Goal: Task Accomplishment & Management: Manage account settings

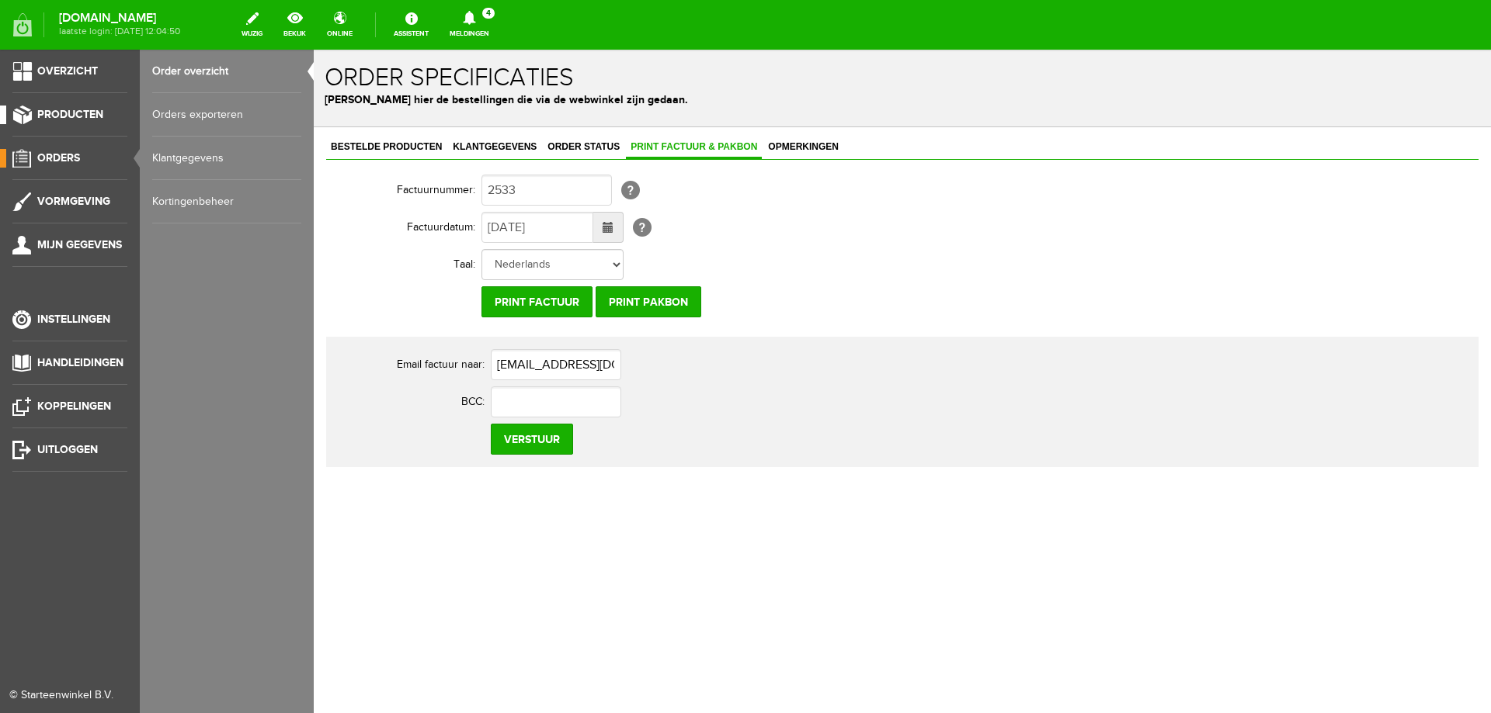
click at [122, 122] on link "Producten" at bounding box center [63, 115] width 127 height 19
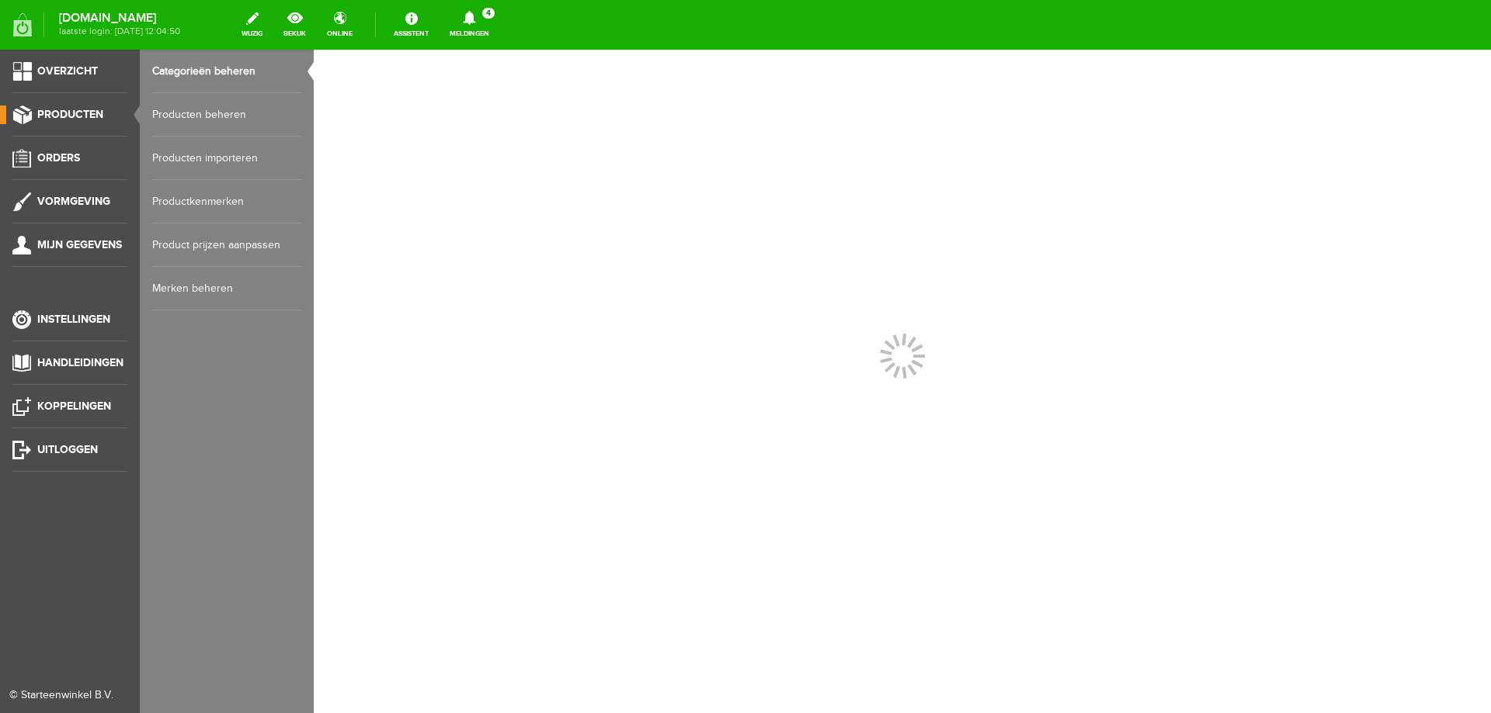
click at [184, 121] on link "Producten beheren" at bounding box center [226, 114] width 149 height 43
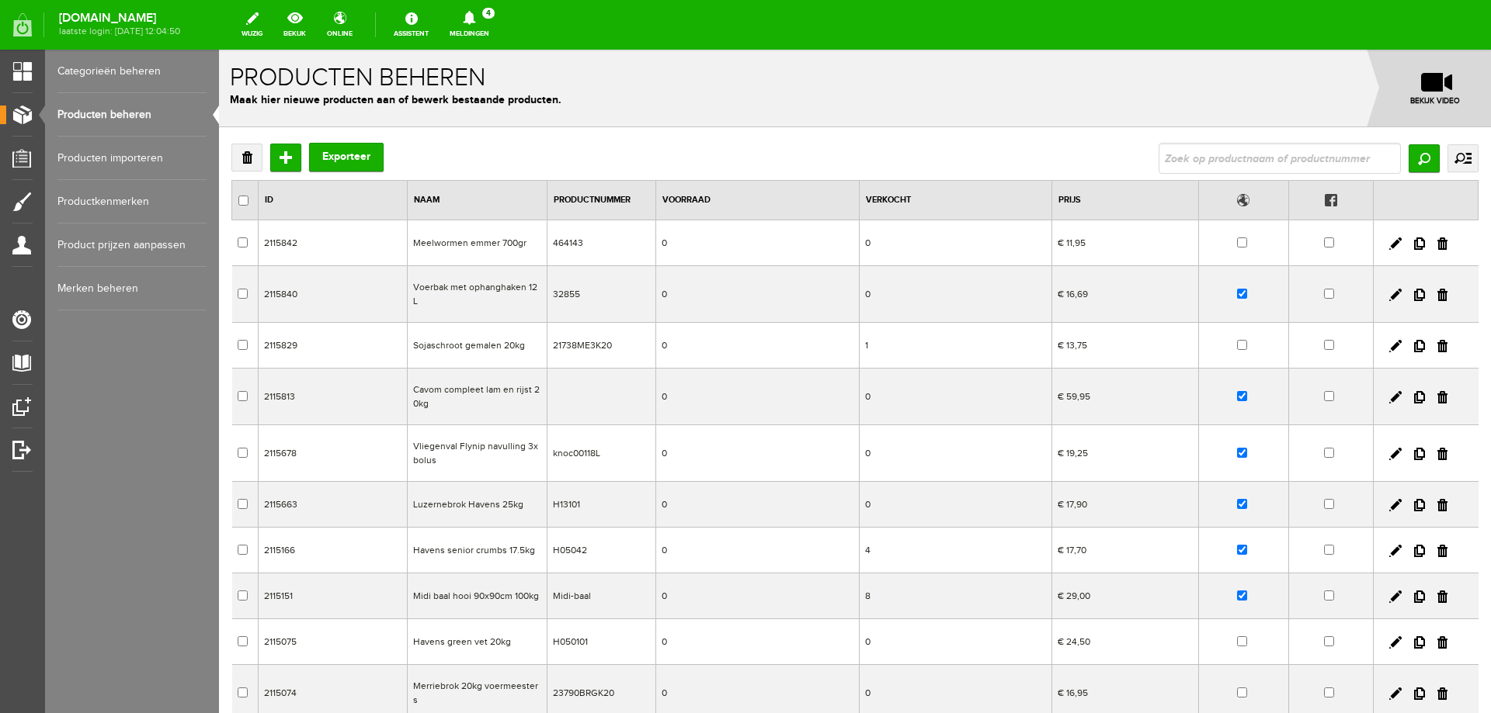
click at [511, 387] on td "Cavom compleet lam en rijst 20kg" at bounding box center [478, 397] width 140 height 57
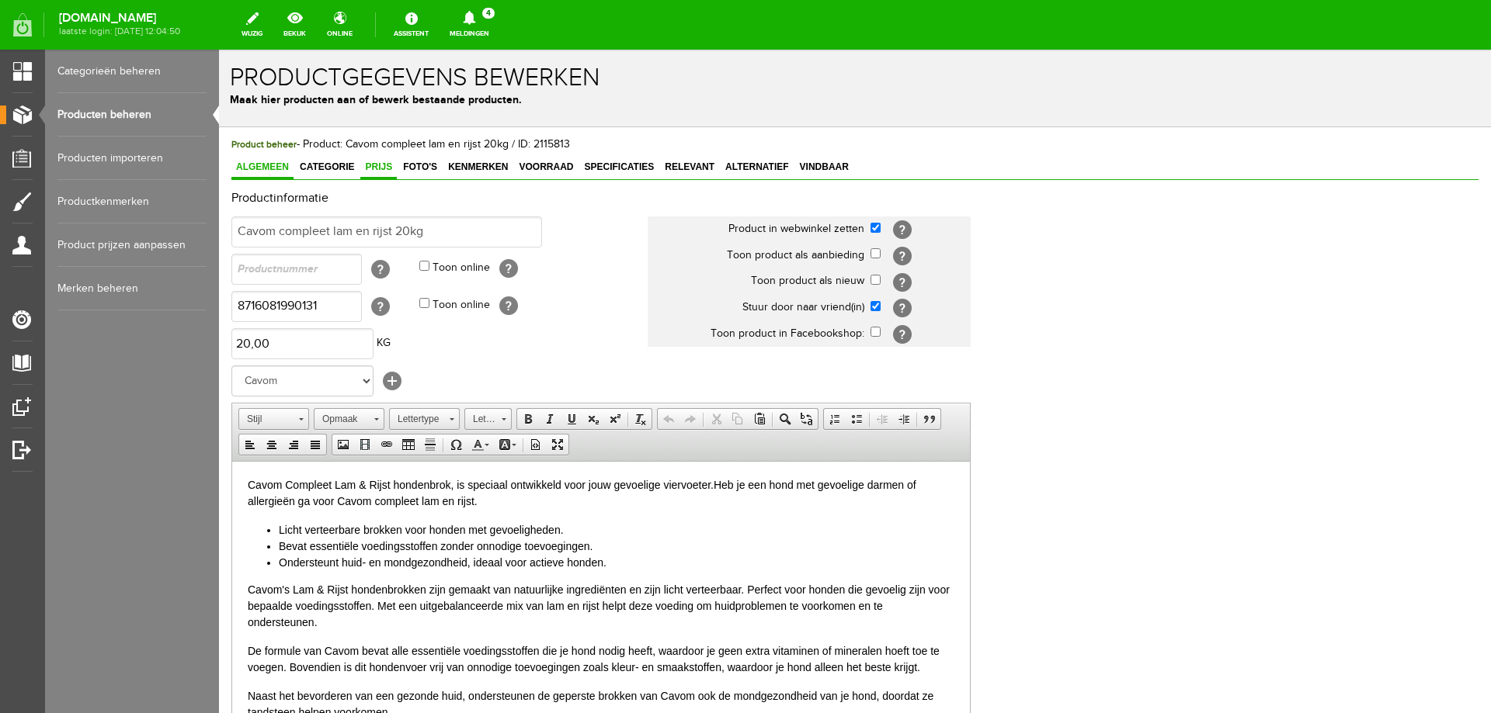
click at [378, 171] on span "Prijs" at bounding box center [378, 166] width 36 height 11
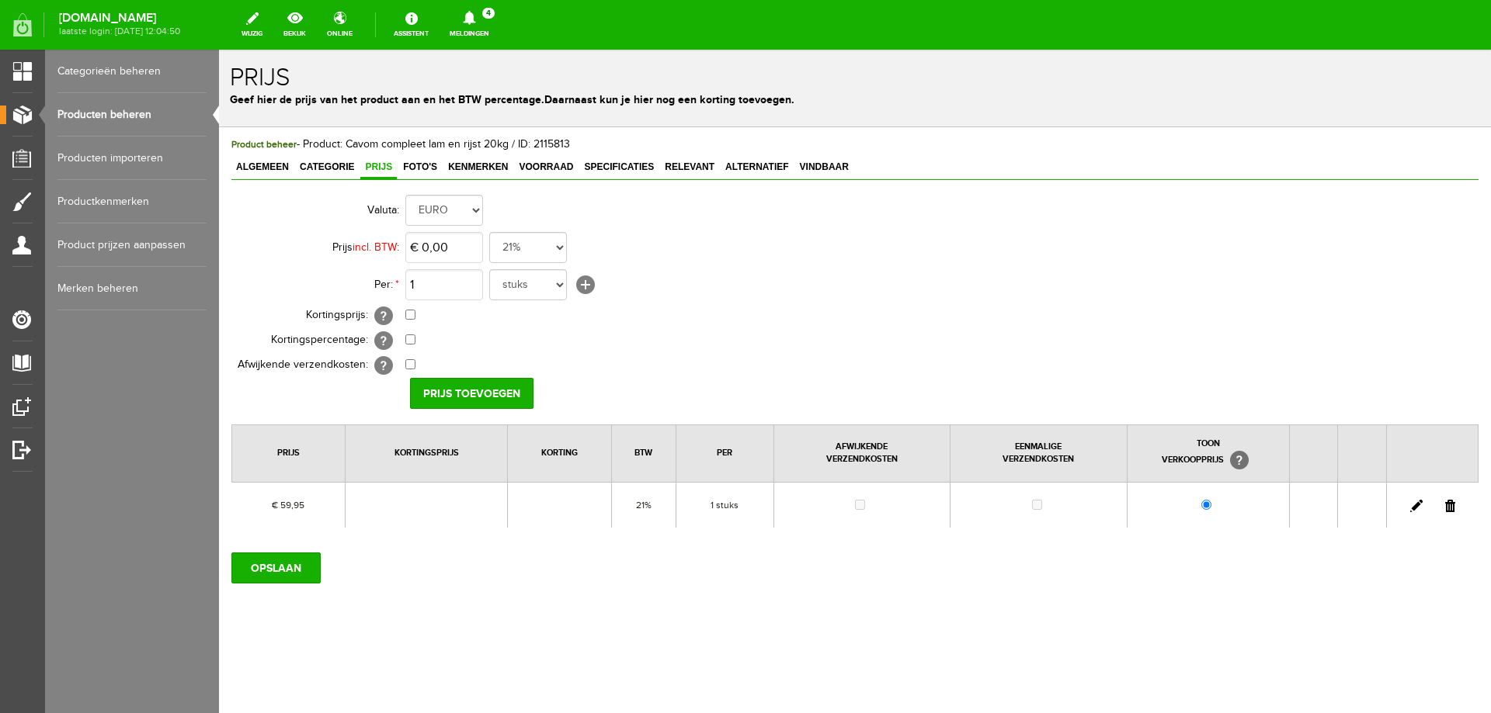
click at [1411, 507] on link at bounding box center [1416, 506] width 12 height 12
click at [446, 250] on input "59,95" at bounding box center [444, 247] width 78 height 31
type input "€ 61,50"
click at [471, 391] on input "[PERSON_NAME]" at bounding box center [466, 393] width 113 height 31
click at [268, 568] on input "OPSLAAN" at bounding box center [275, 568] width 89 height 31
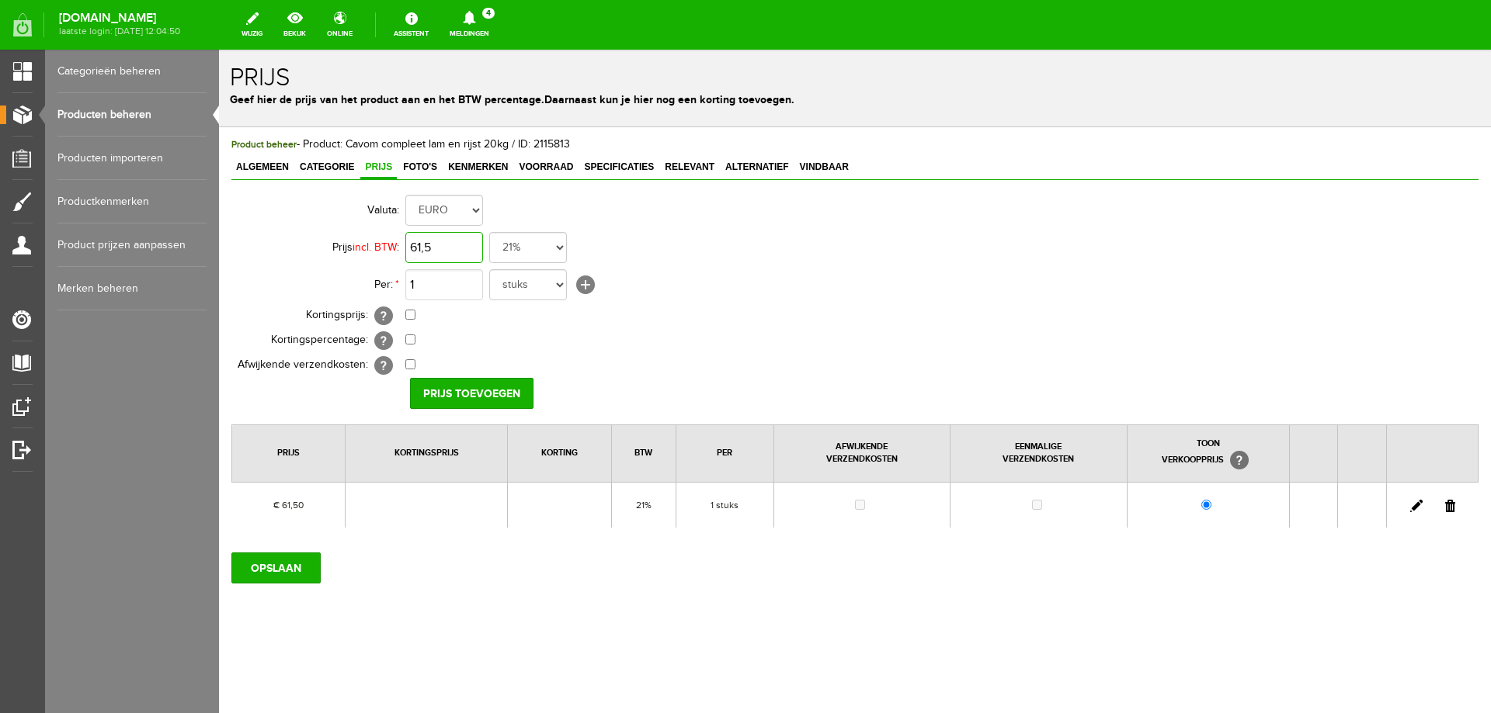
click at [431, 247] on input "61,5" at bounding box center [444, 247] width 78 height 31
click at [432, 247] on input "61,5" at bounding box center [444, 247] width 78 height 31
type input "6"
type input "€ 61,50"
click at [431, 394] on input "Prijs toevoegen" at bounding box center [471, 393] width 123 height 31
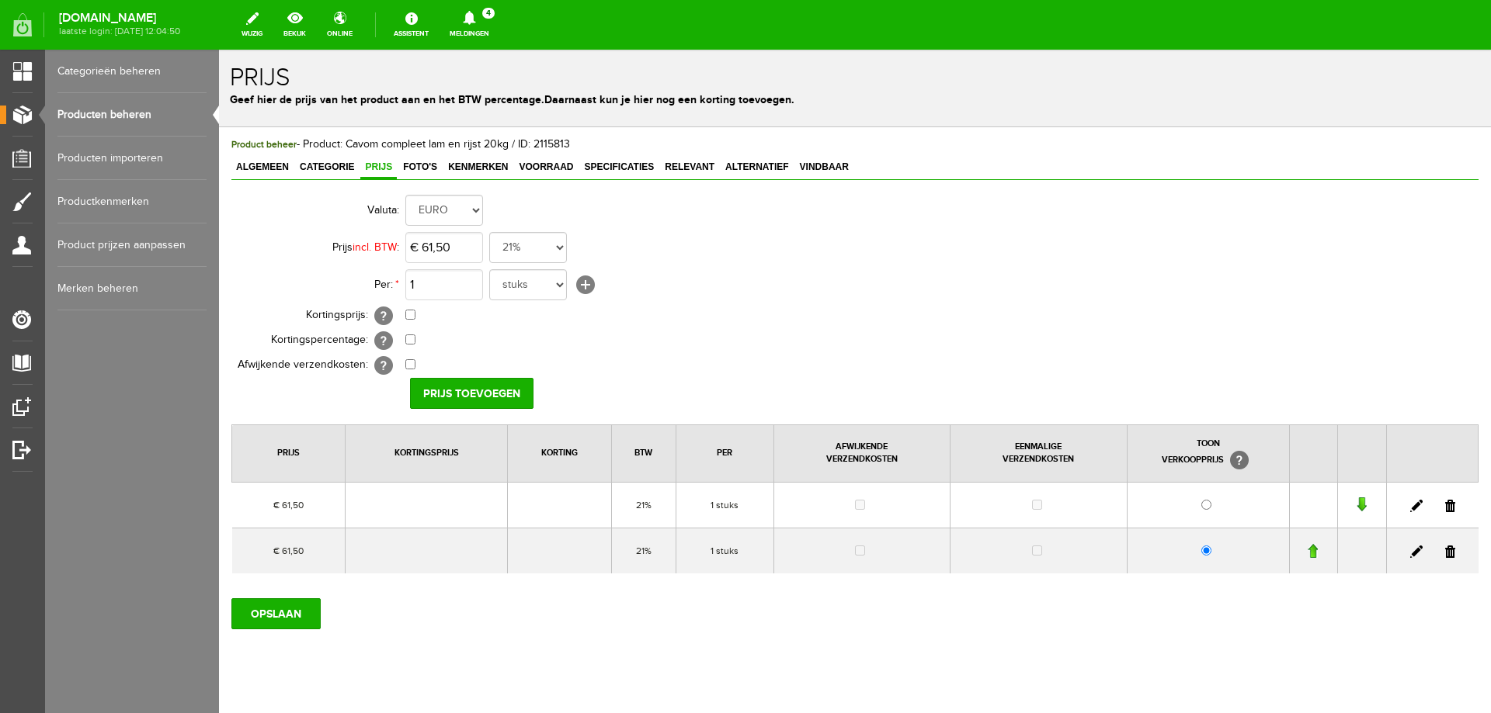
click at [1445, 508] on link at bounding box center [1450, 506] width 10 height 12
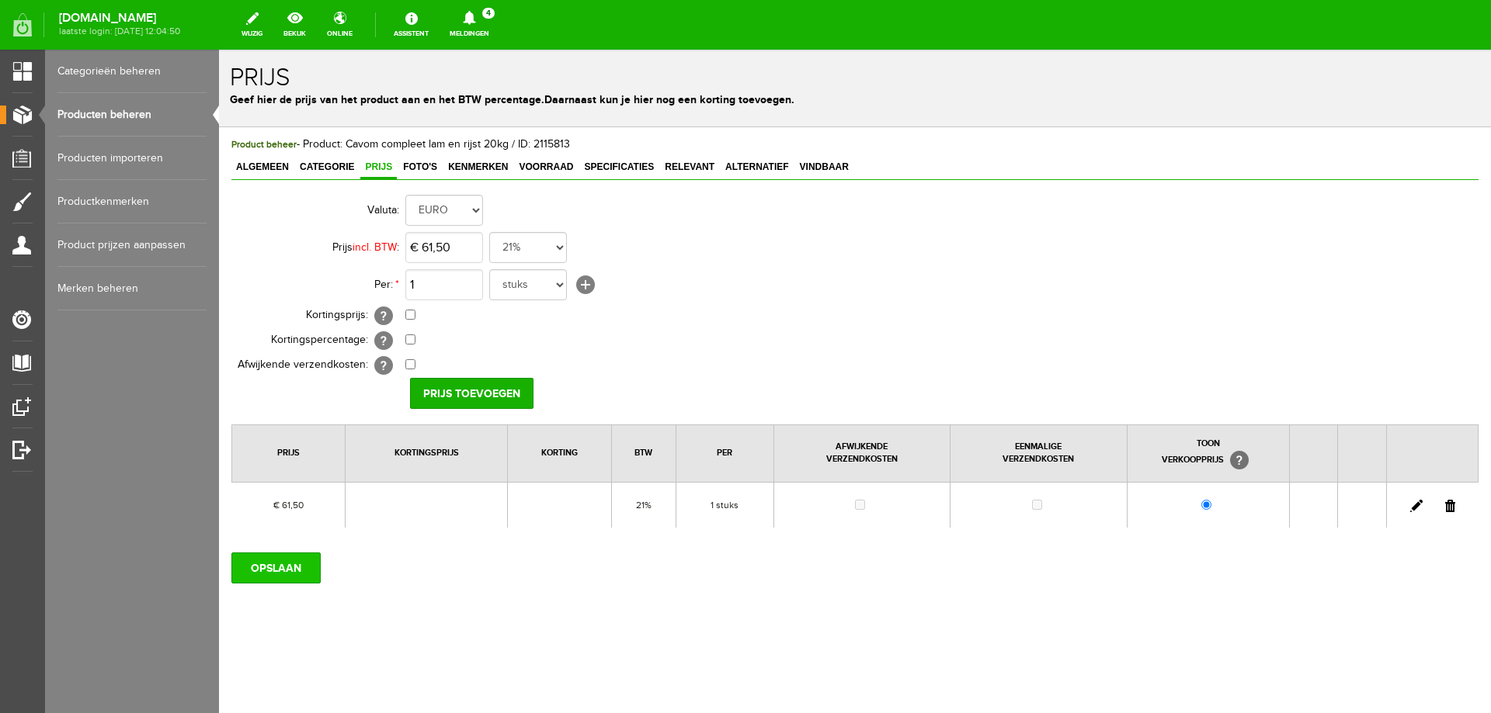
click at [293, 563] on input "OPSLAAN" at bounding box center [275, 568] width 89 height 31
click at [415, 168] on span "Foto's" at bounding box center [419, 166] width 43 height 11
